Goal: Contribute content: Contribute content

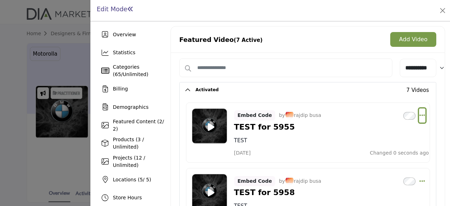
click at [420, 116] on icon "Select Dropdown Options" at bounding box center [423, 115] width 6 height 6
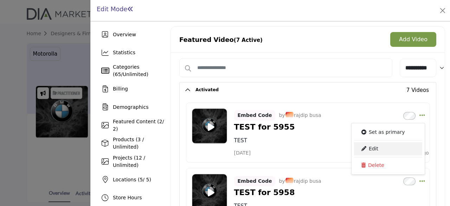
click at [378, 151] on link "Edit" at bounding box center [388, 148] width 68 height 13
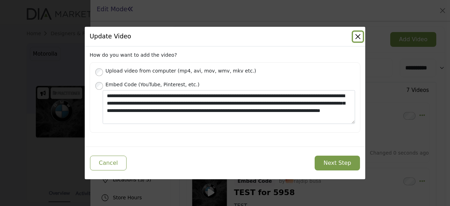
click at [357, 36] on button "Close" at bounding box center [358, 37] width 10 height 10
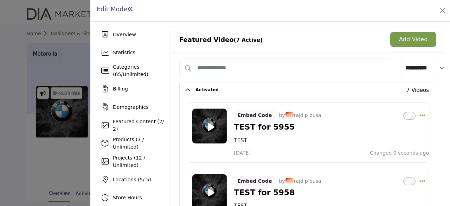
click at [410, 40] on button "Add Video" at bounding box center [413, 39] width 46 height 15
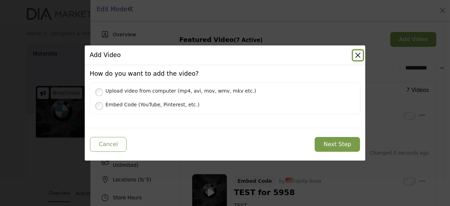
click at [359, 57] on button "Close" at bounding box center [358, 55] width 10 height 10
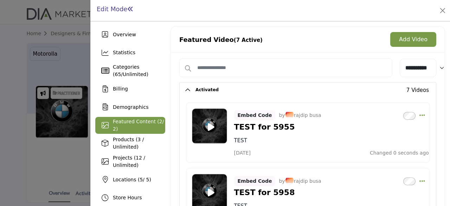
click at [136, 123] on span "Featured Content ( 2 / 2)" at bounding box center [138, 125] width 51 height 13
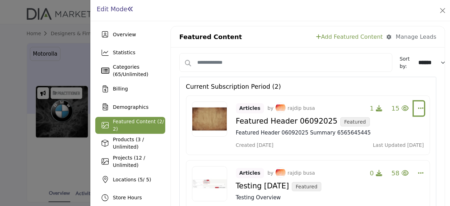
click at [419, 106] on icon "Select Dropdown Options" at bounding box center [421, 108] width 6 height 6
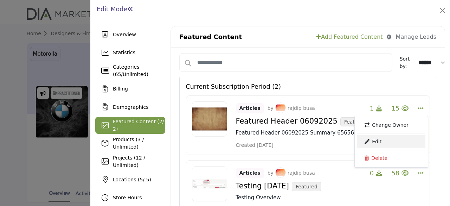
click at [380, 140] on link "Edit" at bounding box center [391, 141] width 68 height 13
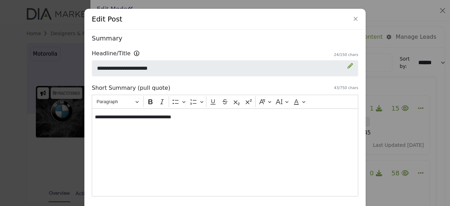
scroll to position [106, 0]
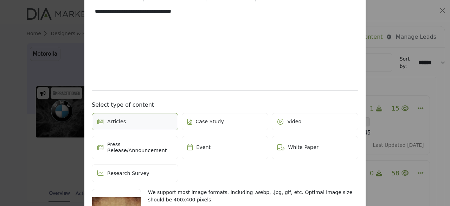
click at [288, 122] on span "Video" at bounding box center [294, 122] width 14 height 6
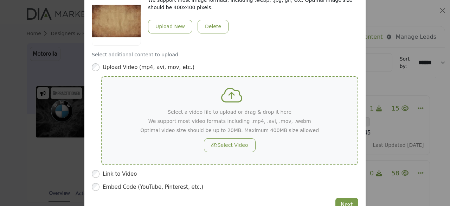
scroll to position [311, 0]
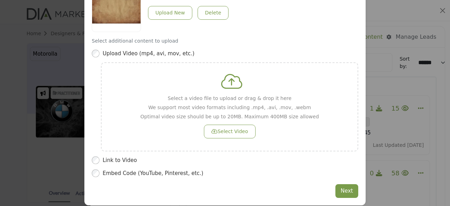
click at [116, 169] on label "Embed Code (YouTube, Pinterest, etc.)" at bounding box center [231, 173] width 256 height 8
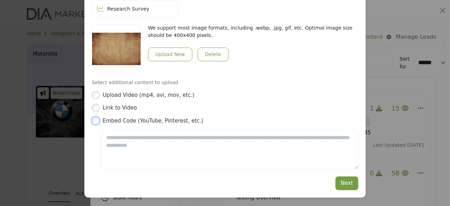
scroll to position [262, 0]
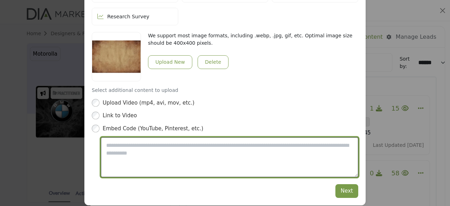
click at [156, 141] on textarea "Video Embed Code" at bounding box center [229, 157] width 257 height 40
type textarea "*"
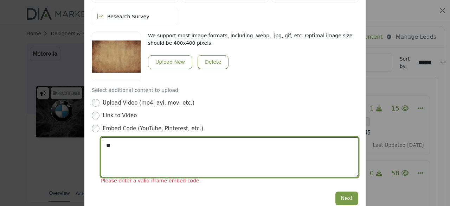
type textarea "*"
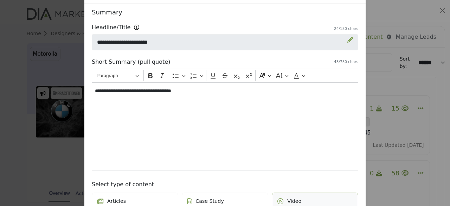
scroll to position [0, 0]
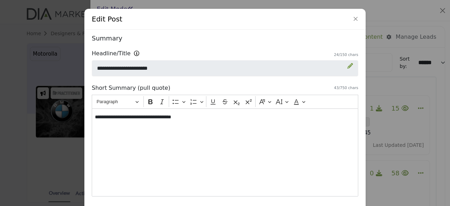
type textarea "*******"
click at [354, 21] on button "Close" at bounding box center [356, 19] width 10 height 10
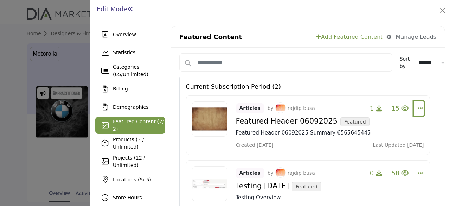
click at [420, 107] on icon "Select Dropdown Options" at bounding box center [421, 108] width 6 height 6
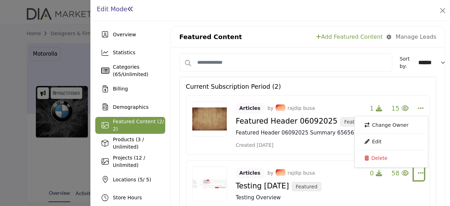
click at [418, 171] on icon "Select Dropdown Options" at bounding box center [421, 173] width 6 height 6
click at [382, 139] on link "Edit" at bounding box center [391, 139] width 68 height 13
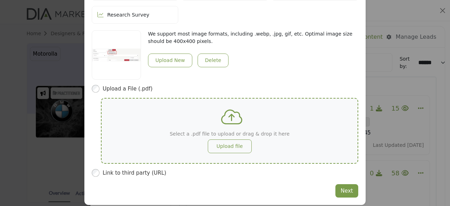
scroll to position [193, 0]
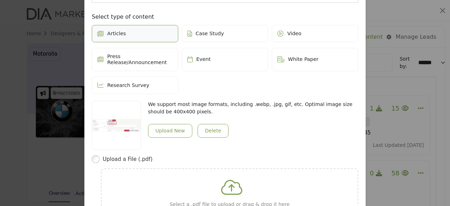
click at [281, 34] on icon at bounding box center [281, 34] width 6 height 6
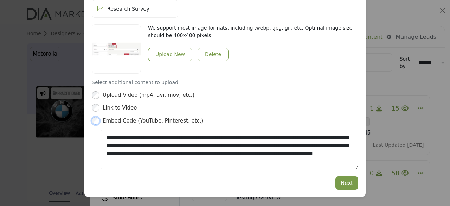
scroll to position [262, 0]
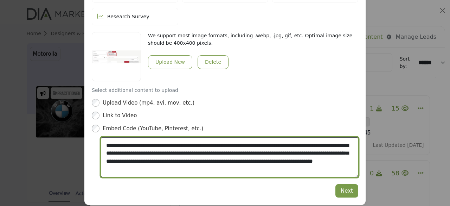
drag, startPoint x: 104, startPoint y: 139, endPoint x: 234, endPoint y: 165, distance: 132.0
click at [234, 165] on textarea "**********" at bounding box center [229, 156] width 257 height 39
type textarea "**********"
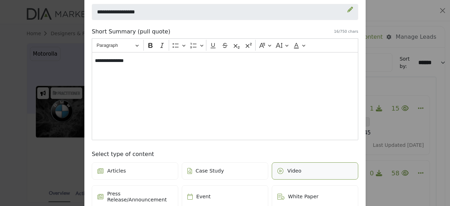
scroll to position [16, 0]
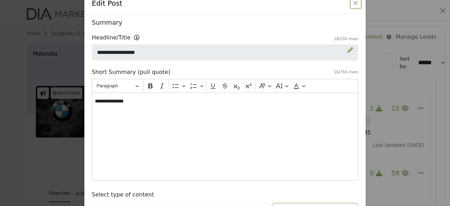
click at [354, 3] on button "Close" at bounding box center [356, 3] width 10 height 10
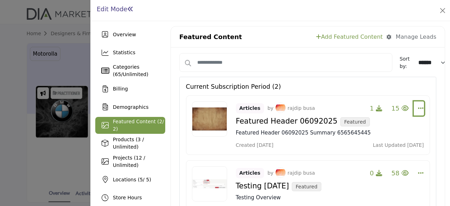
click at [418, 107] on icon "Select Dropdown Options" at bounding box center [421, 108] width 6 height 6
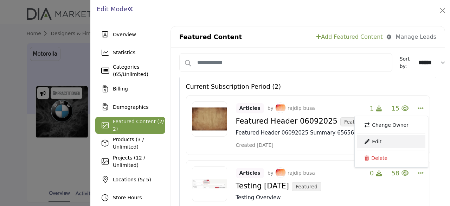
click at [384, 141] on link "Edit" at bounding box center [391, 141] width 68 height 13
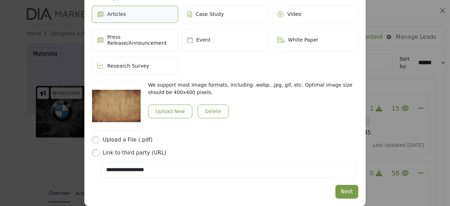
scroll to position [214, 0]
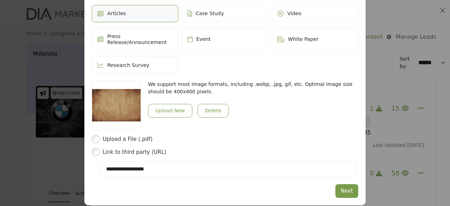
click at [278, 14] on icon at bounding box center [281, 14] width 6 height 6
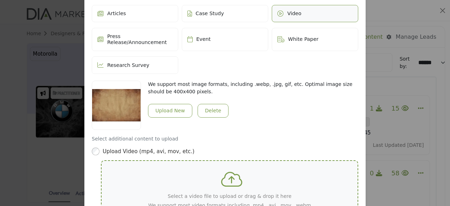
click at [160, 171] on div "Select a video file to upload or drag & drop it here We support most video form…" at bounding box center [229, 205] width 179 height 68
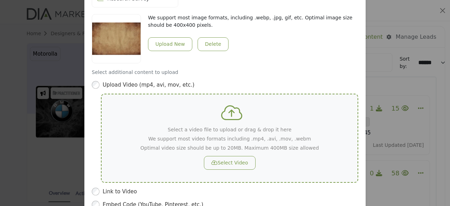
scroll to position [311, 0]
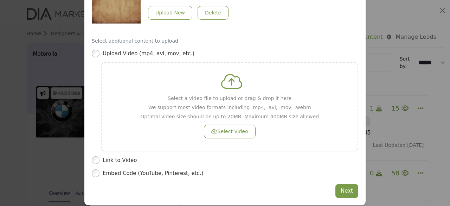
click at [123, 169] on label "Embed Code (YouTube, Pinterest, etc.)" at bounding box center [231, 173] width 256 height 8
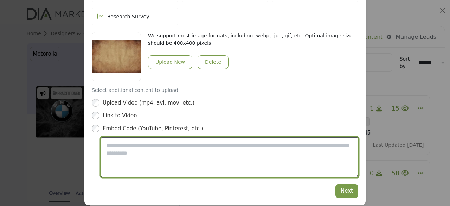
click at [138, 146] on textarea "Video Embed Code" at bounding box center [229, 157] width 257 height 40
paste textarea "**********"
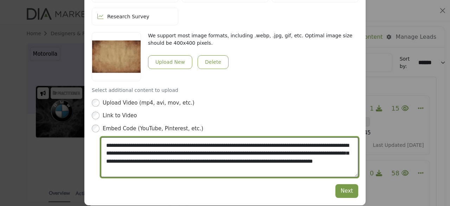
click at [216, 159] on textarea "**********" at bounding box center [229, 157] width 257 height 40
type textarea "**********"
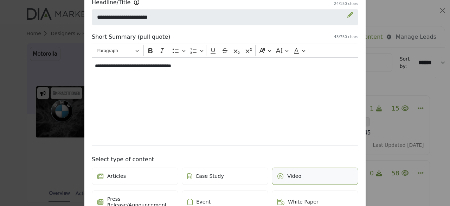
scroll to position [0, 0]
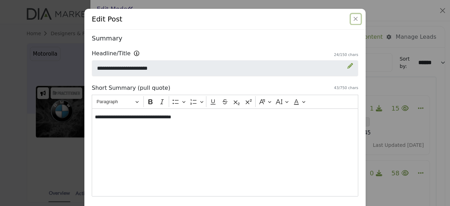
click at [355, 18] on button "Close" at bounding box center [356, 19] width 10 height 10
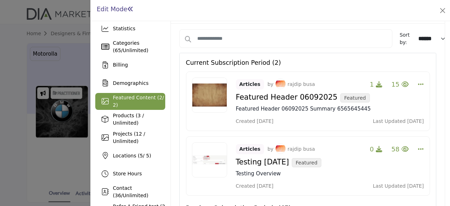
scroll to position [35, 0]
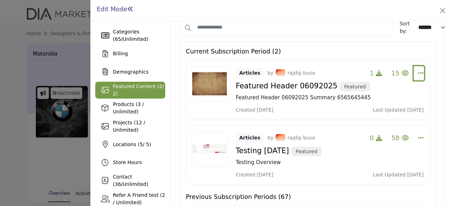
click at [415, 72] on button "Select Dropdown Options" at bounding box center [419, 73] width 10 height 14
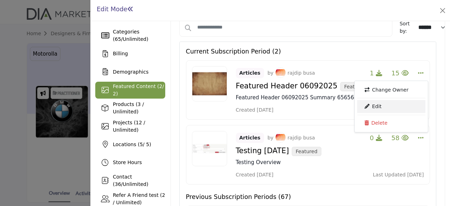
click at [383, 104] on link "Edit" at bounding box center [391, 106] width 68 height 13
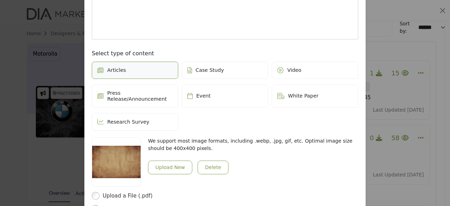
scroll to position [108, 0]
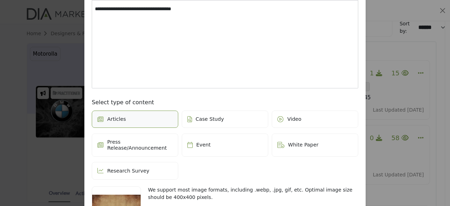
click at [275, 116] on label "Video" at bounding box center [315, 119] width 87 height 18
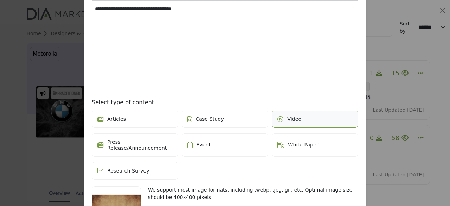
click at [289, 118] on span "Video" at bounding box center [294, 119] width 14 height 6
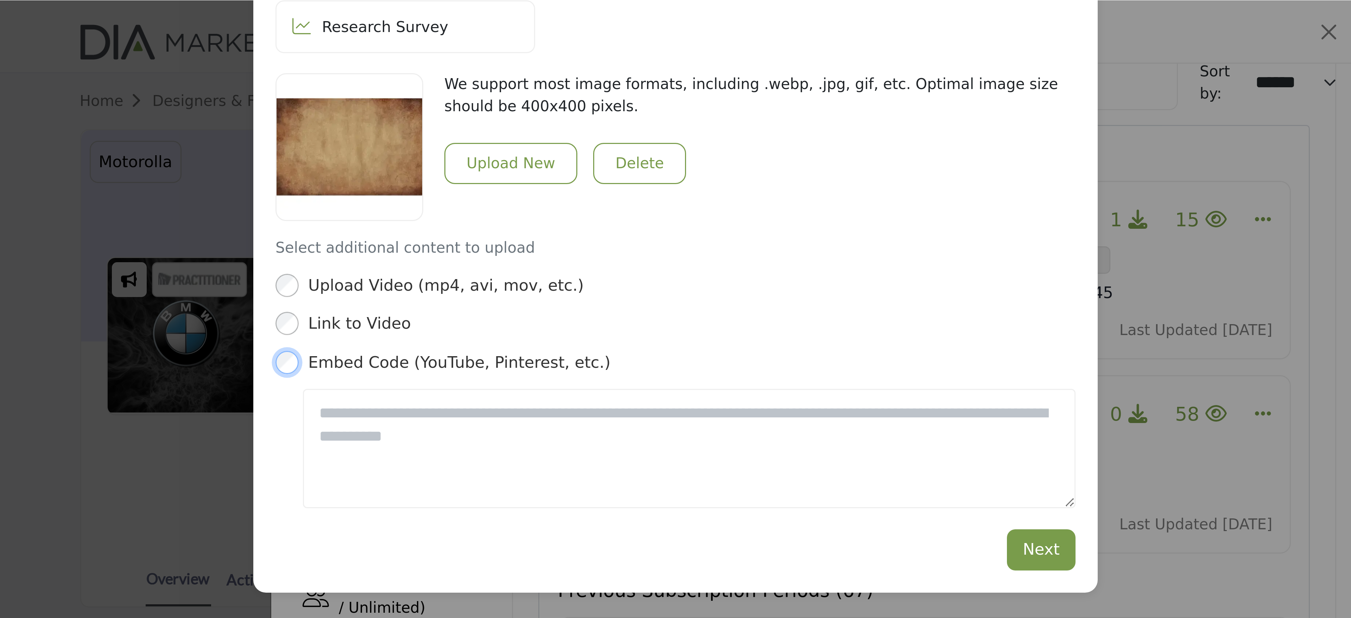
scroll to position [262, 0]
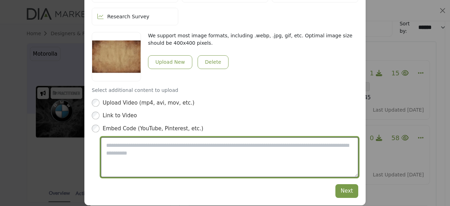
click at [122, 143] on textarea "Video Embed Code" at bounding box center [229, 157] width 257 height 40
type textarea "*"
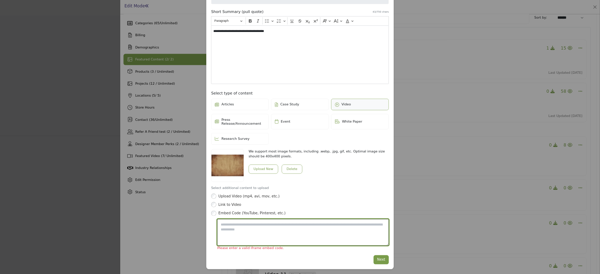
scroll to position [65, 0]
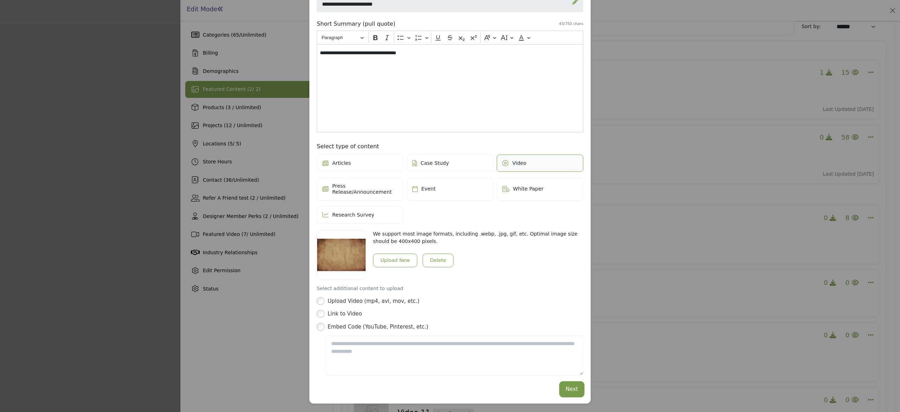
click at [450, 205] on button "Next" at bounding box center [572, 389] width 23 height 14
click at [450, 122] on div "Edit Post Depending on your subscription plan, content can be Featured and dist…" at bounding box center [450, 206] width 900 height 412
